Goal: Information Seeking & Learning: Learn about a topic

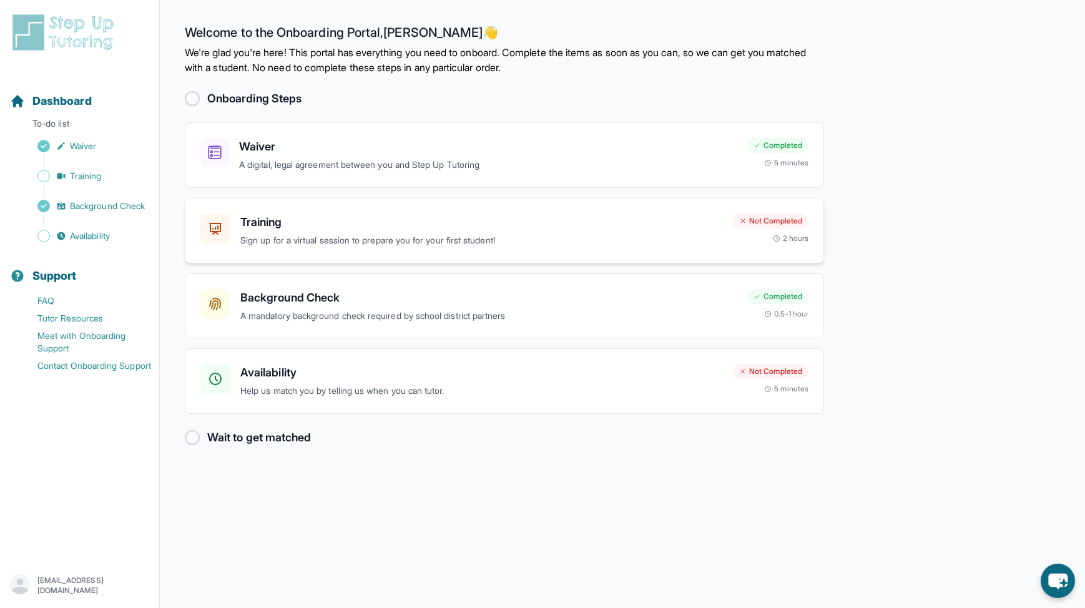
click at [379, 227] on h3 "Training" at bounding box center [481, 222] width 483 height 17
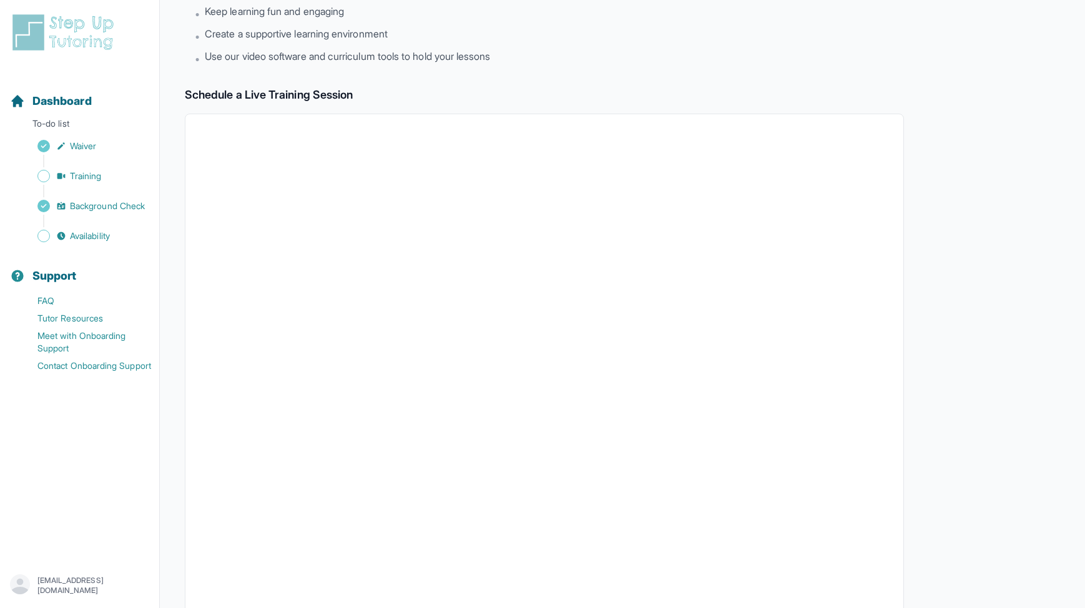
scroll to position [271, 0]
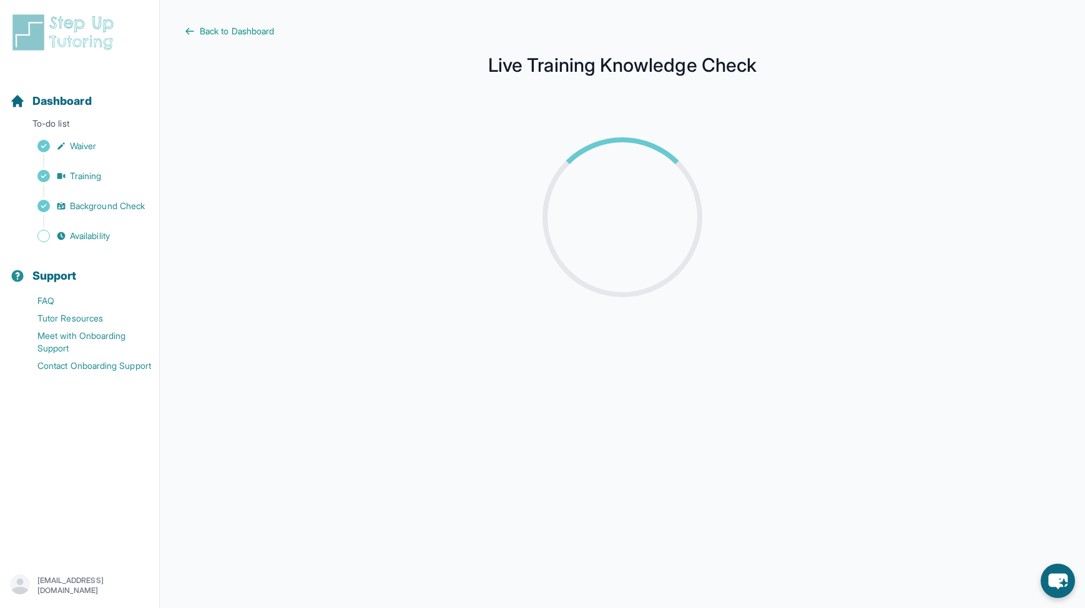
click at [76, 36] on img at bounding box center [65, 32] width 111 height 40
